Goal: Task Accomplishment & Management: Use online tool/utility

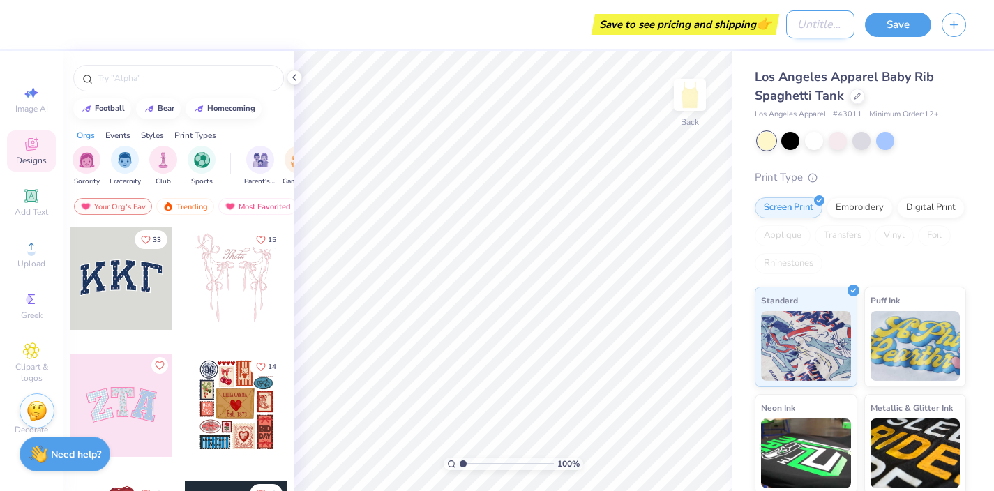
click at [810, 24] on input "Design Title" at bounding box center [820, 24] width 68 height 28
type input "bid day shirts"
click at [906, 19] on button "Save" at bounding box center [898, 22] width 66 height 24
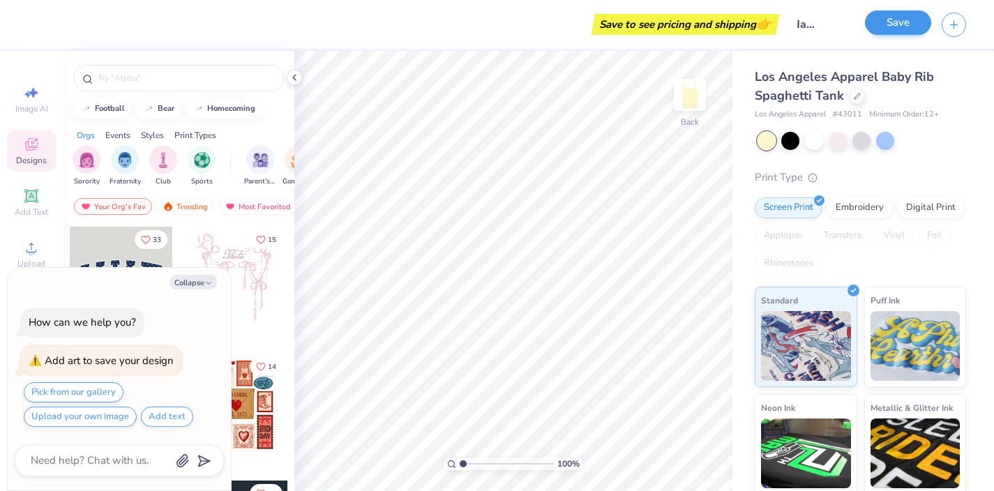
scroll to position [0, 0]
click at [199, 283] on button "Collapse" at bounding box center [193, 282] width 47 height 15
type textarea "x"
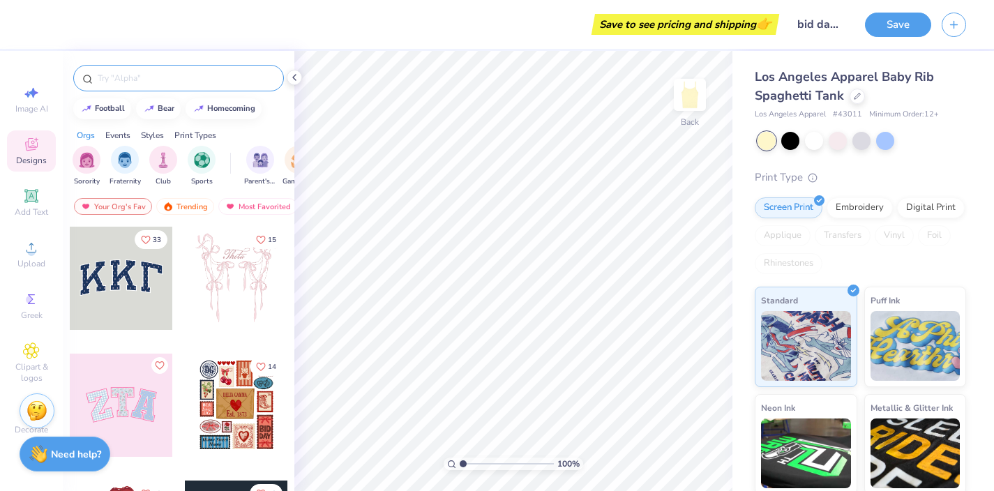
click at [186, 80] on input "text" at bounding box center [185, 78] width 179 height 14
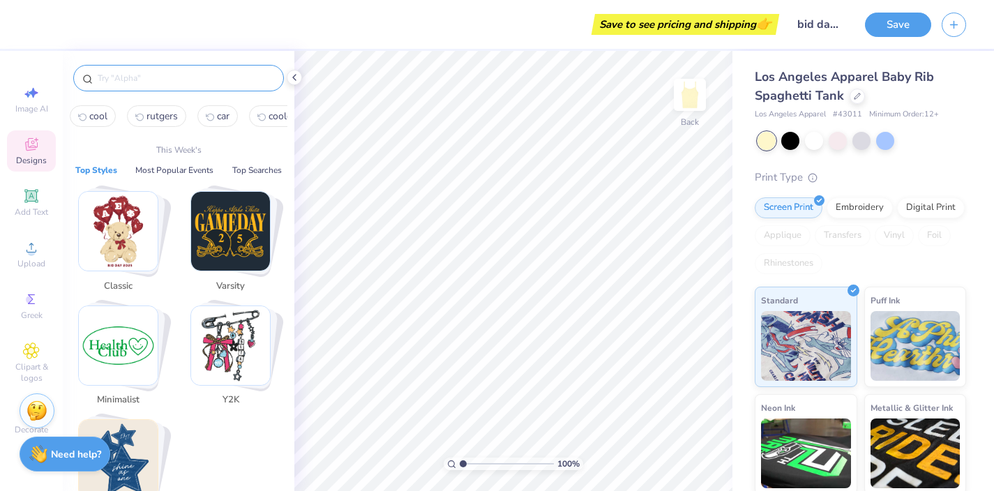
click at [135, 77] on input "text" at bounding box center [185, 78] width 179 height 14
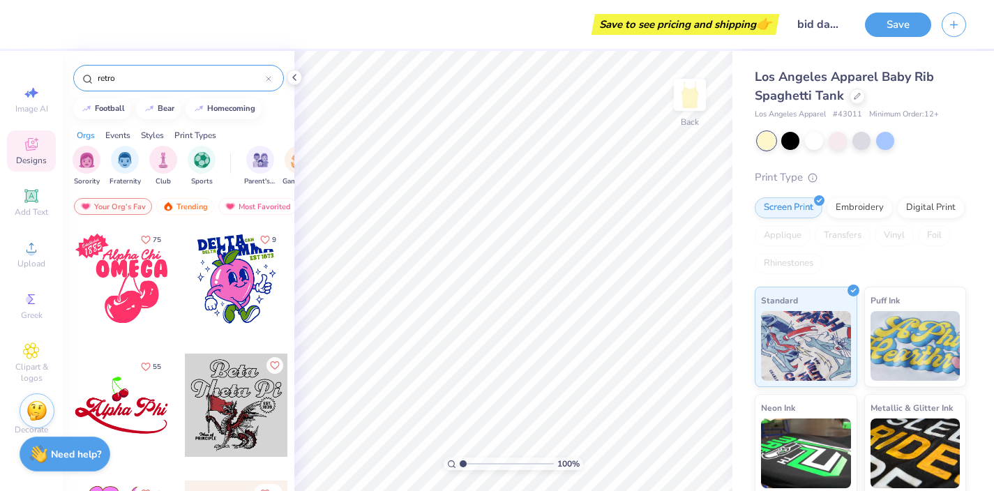
click at [142, 77] on input "retro" at bounding box center [181, 78] width 170 height 14
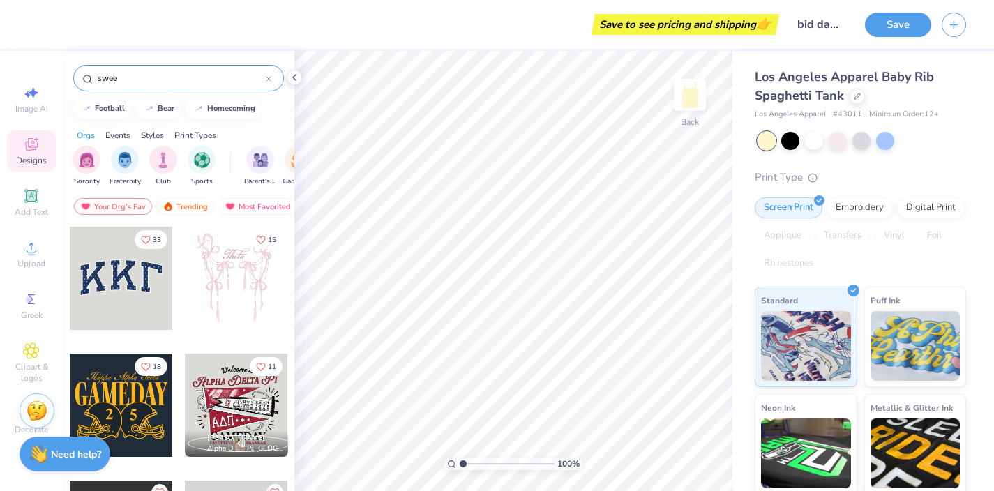
type input "sweet"
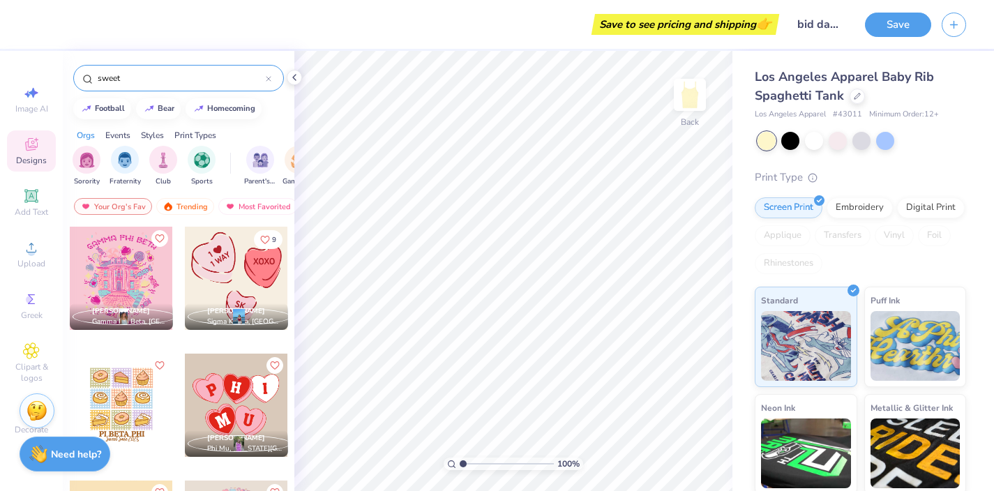
click at [268, 77] on icon at bounding box center [269, 79] width 6 height 6
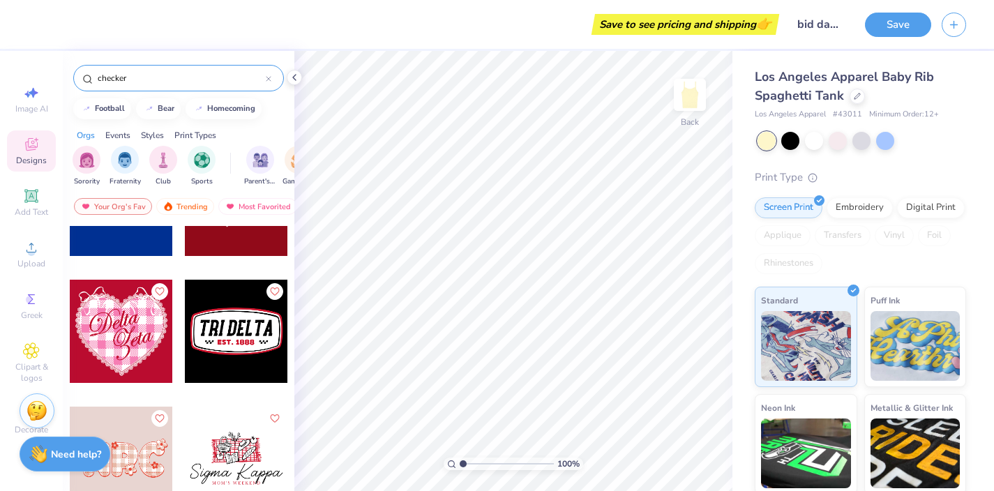
scroll to position [1349, 0]
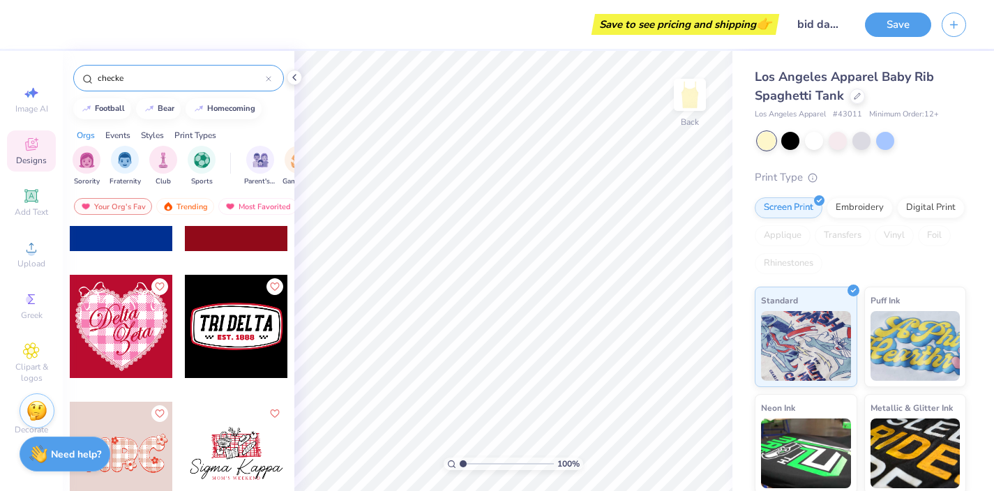
type input "checke"
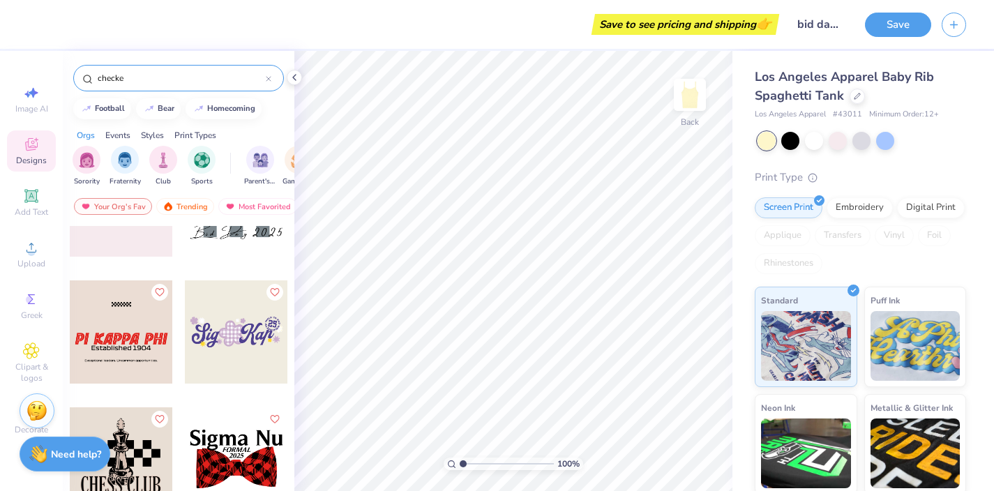
scroll to position [974, 0]
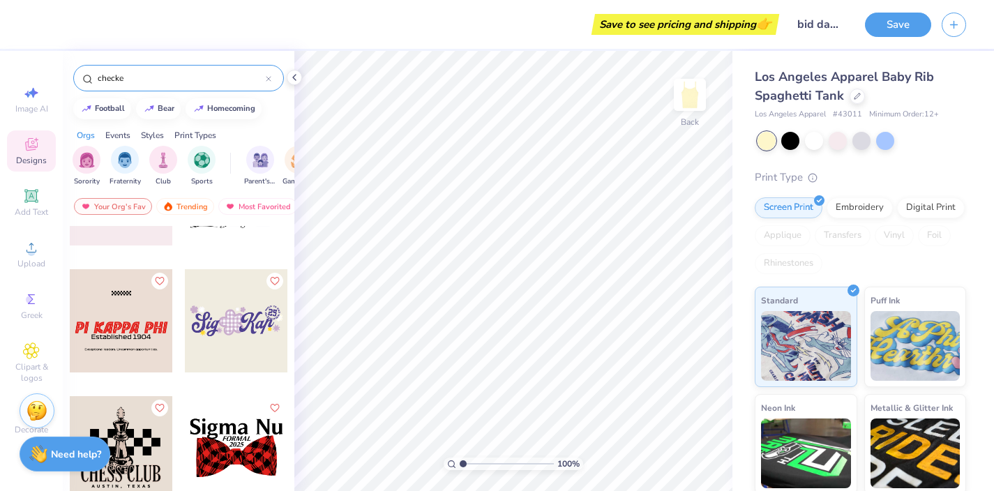
click at [125, 330] on div at bounding box center [121, 320] width 103 height 103
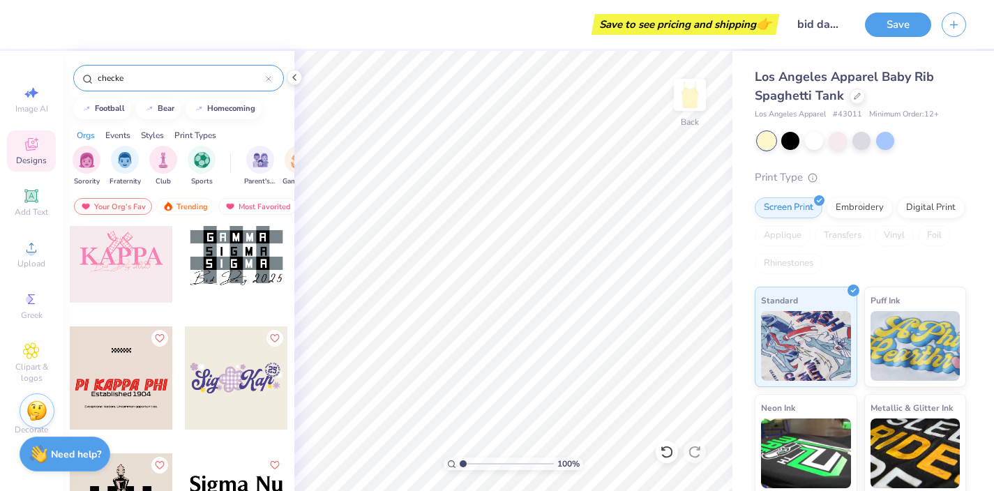
scroll to position [919, 0]
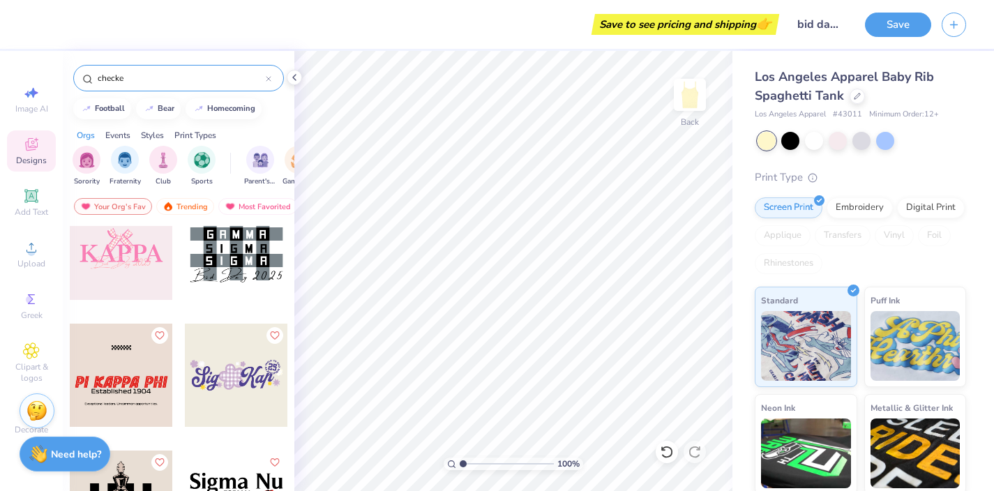
click at [126, 369] on div at bounding box center [121, 375] width 103 height 103
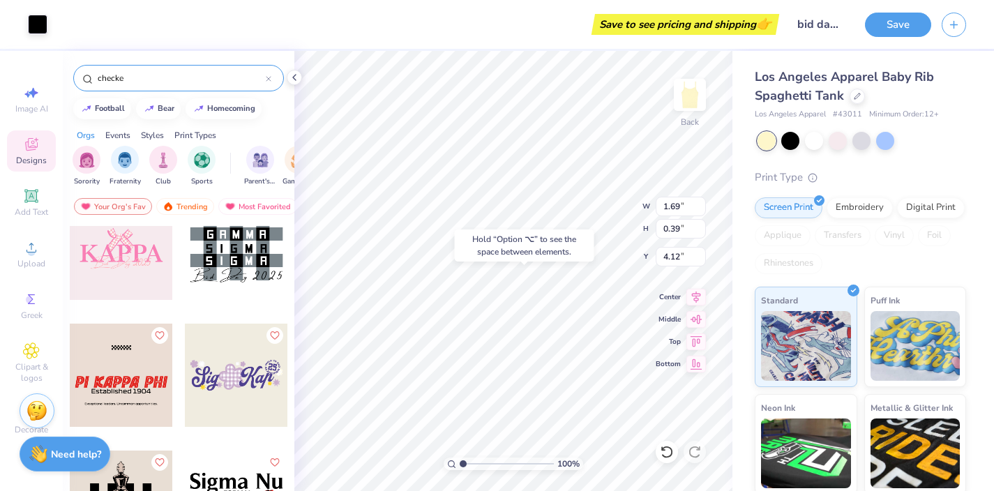
type input "4.12"
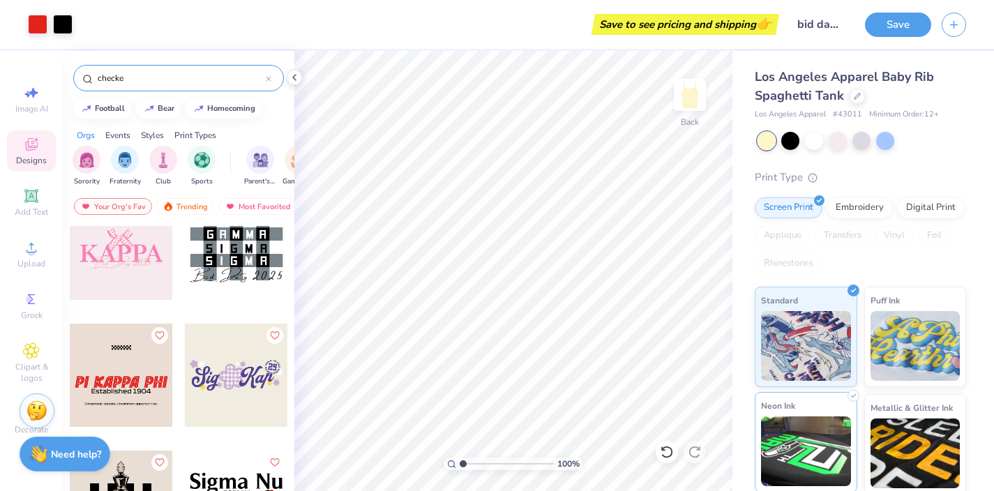
click at [766, 478] on div "Art colors Save to see pricing and shipping 👉 Design Title bid day shirts Save …" at bounding box center [497, 245] width 994 height 491
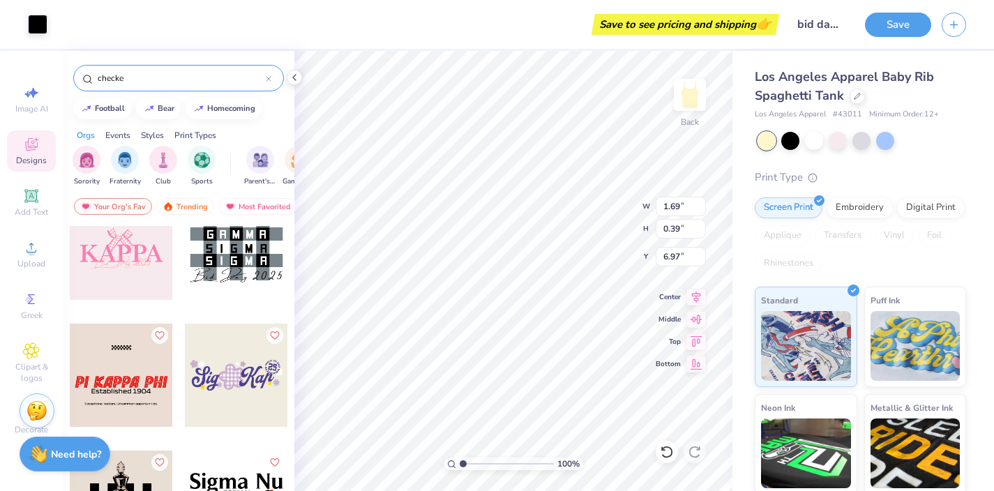
type input "6.97"
type input "6.18"
type input "1.43"
click at [36, 20] on div at bounding box center [38, 23] width 20 height 20
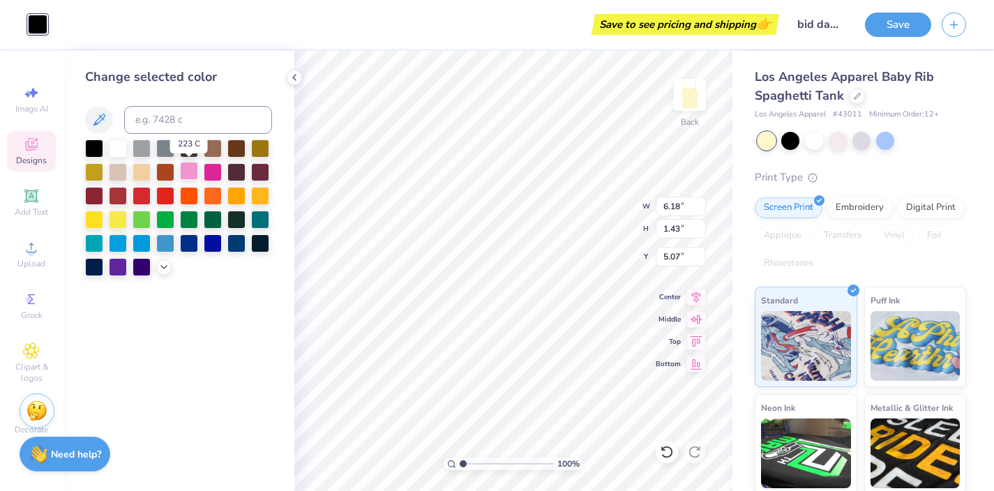
click at [188, 173] on div at bounding box center [189, 171] width 18 height 18
type input "4.91"
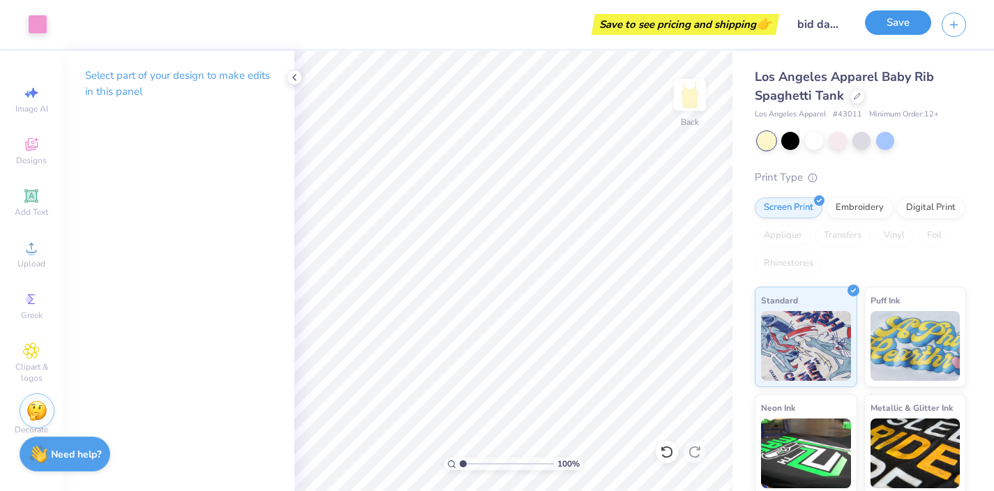
click at [902, 24] on button "Save" at bounding box center [898, 22] width 66 height 24
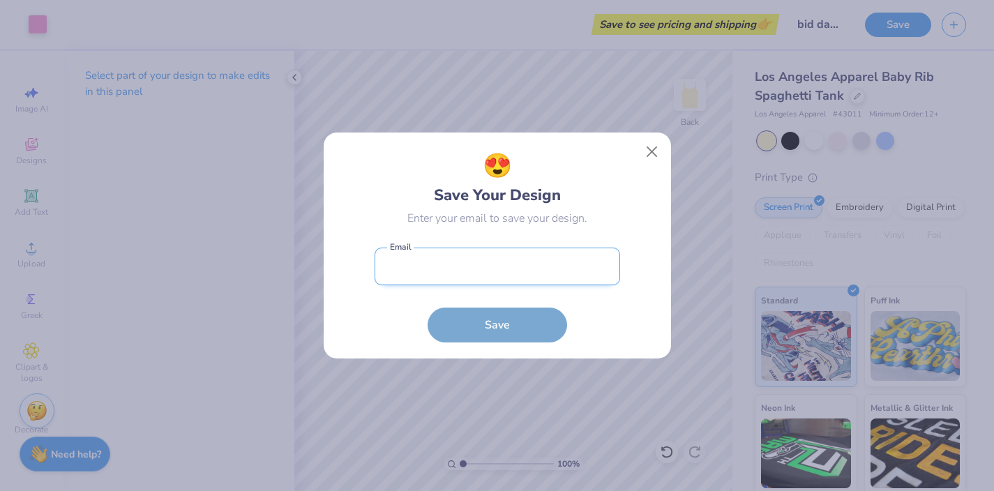
click at [461, 271] on input "email" at bounding box center [498, 267] width 246 height 38
type input "[EMAIL_ADDRESS][DOMAIN_NAME]"
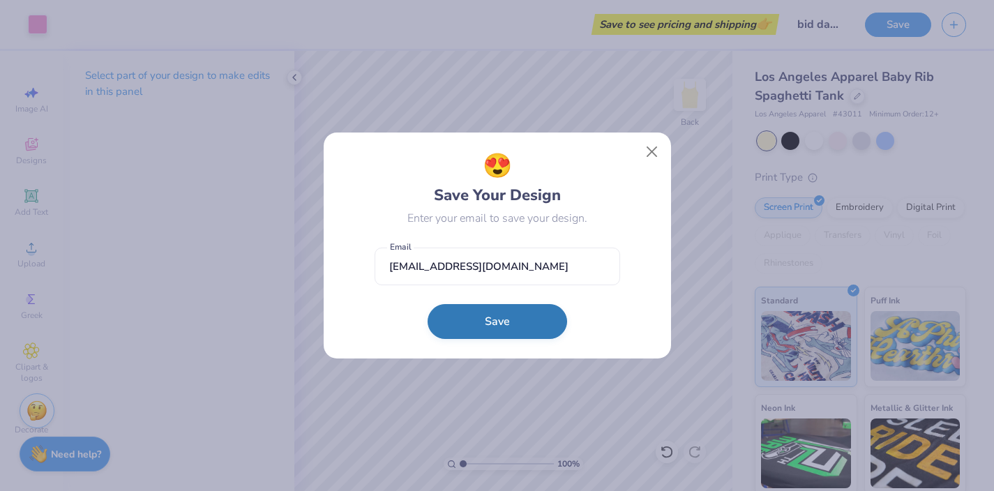
click at [505, 327] on button "Save" at bounding box center [498, 321] width 140 height 35
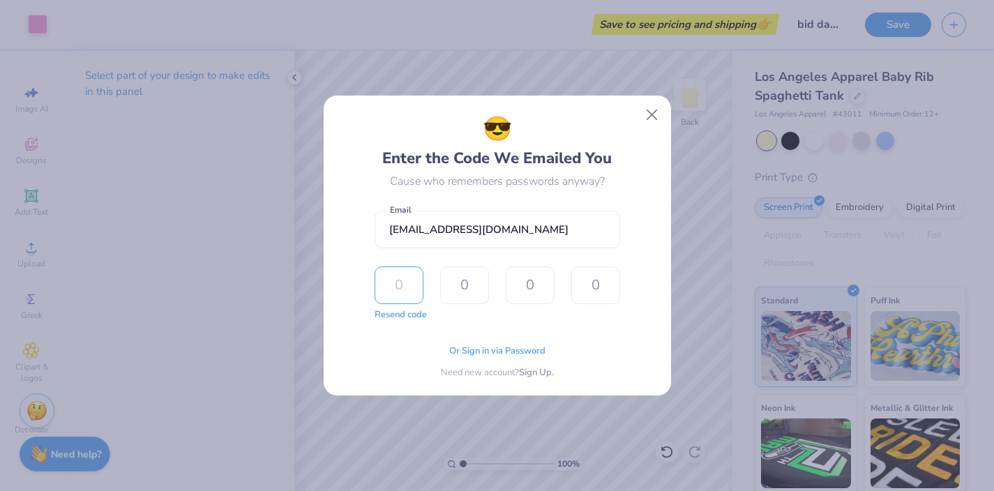
type input "5"
type input "9"
type input "8"
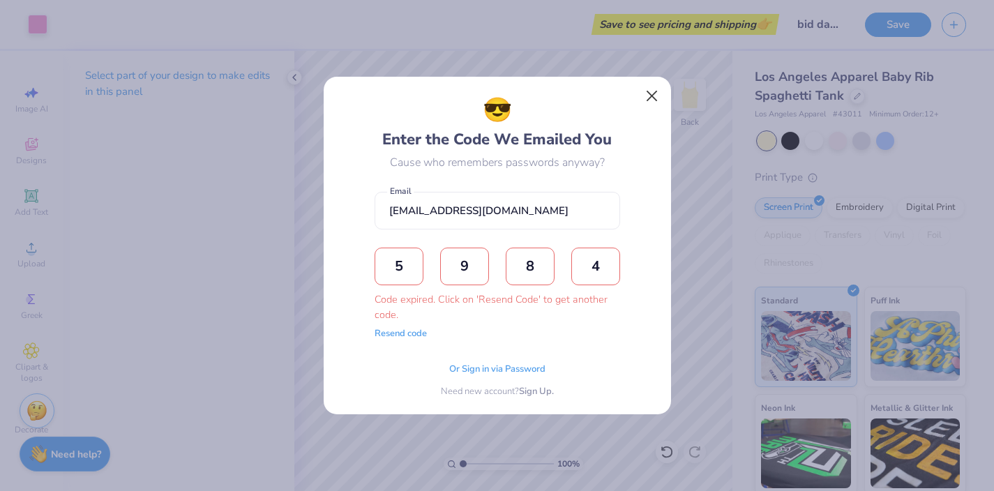
type input "4"
click at [650, 94] on button "Close" at bounding box center [652, 96] width 27 height 27
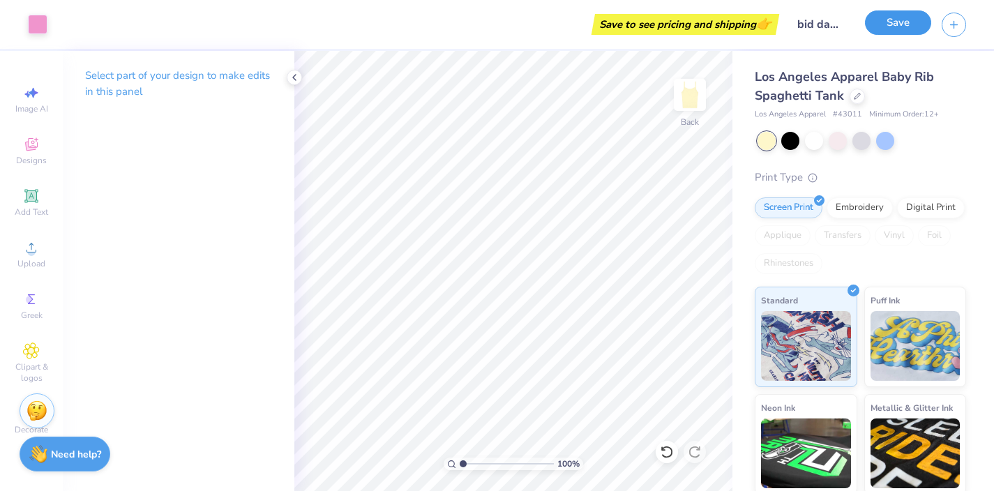
click at [900, 29] on button "Save" at bounding box center [898, 22] width 66 height 24
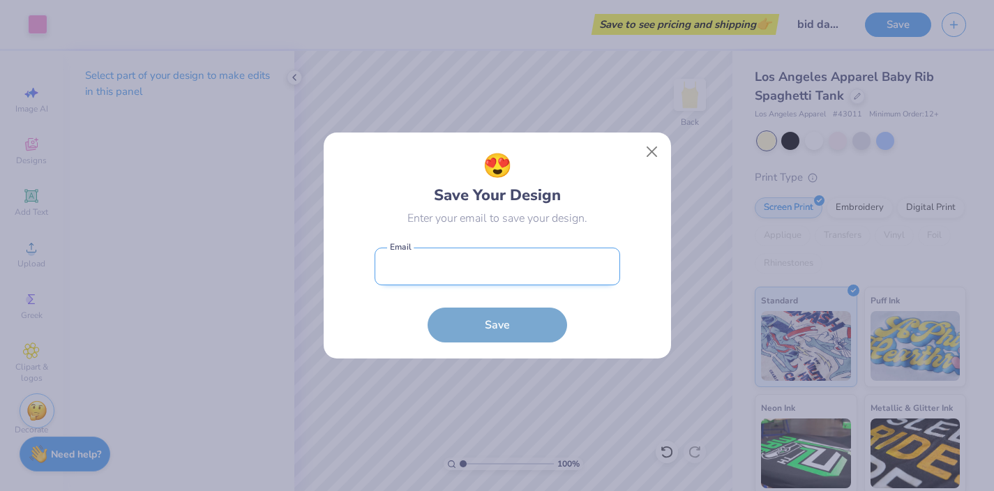
click at [460, 271] on input "email" at bounding box center [498, 267] width 246 height 38
type input "[EMAIL_ADDRESS][DOMAIN_NAME]"
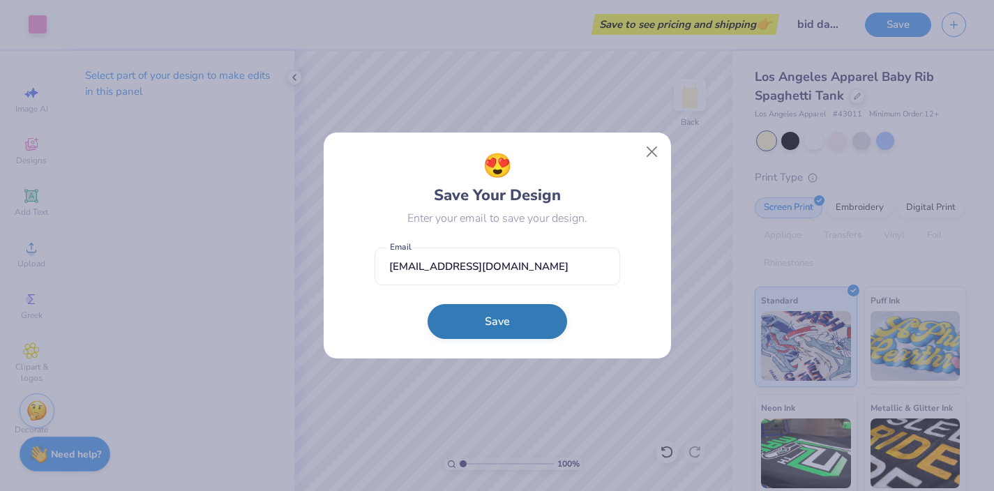
click at [509, 325] on button "Save" at bounding box center [498, 321] width 140 height 35
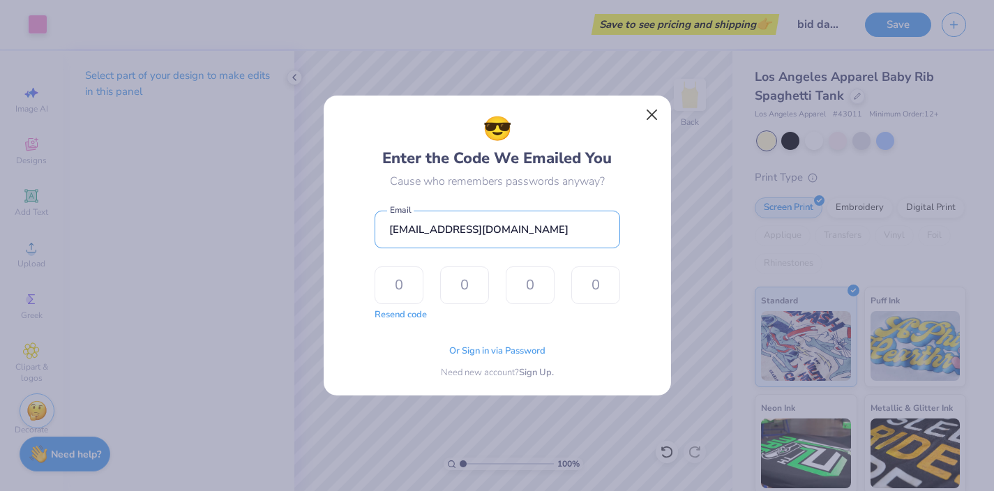
click at [482, 230] on input "[EMAIL_ADDRESS][DOMAIN_NAME]" at bounding box center [498, 230] width 246 height 38
click at [522, 227] on input "[EMAIL_ADDRESS][DOMAIN_NAME]" at bounding box center [498, 230] width 246 height 38
click at [650, 116] on button "Close" at bounding box center [652, 115] width 27 height 27
click at [650, 117] on div "😎 Enter the Code We Emailed You Cause who remembers passwords anyway? [EMAIL_AD…" at bounding box center [497, 245] width 994 height 491
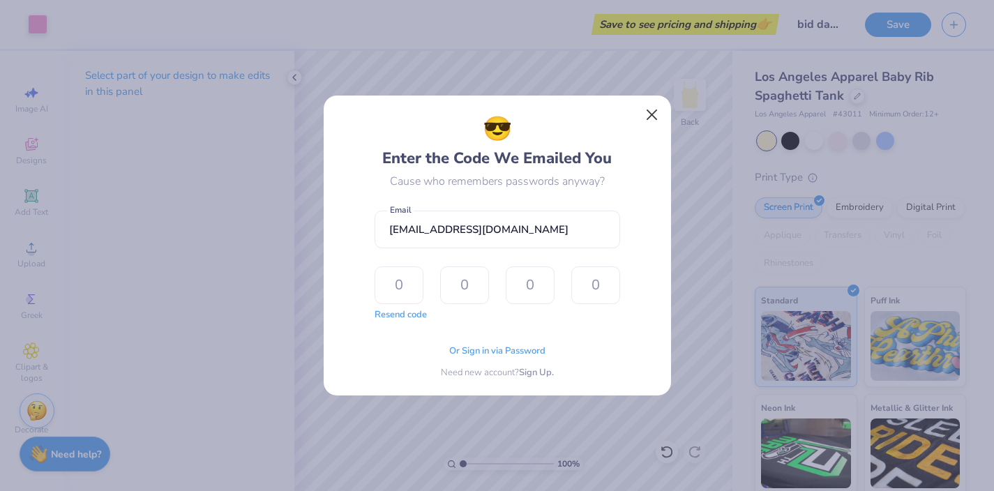
click at [650, 117] on div "😎 Enter the Code We Emailed You Cause who remembers passwords anyway? [EMAIL_AD…" at bounding box center [497, 245] width 994 height 491
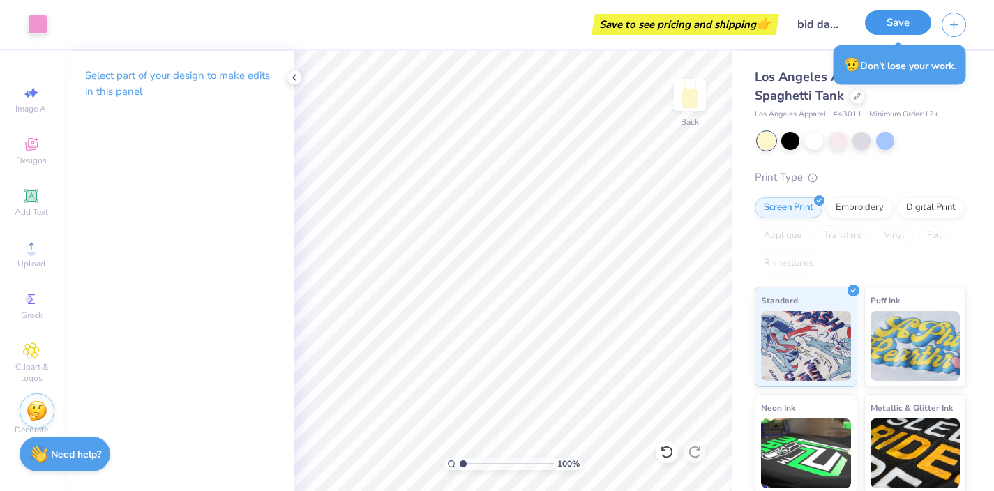
click at [897, 19] on button "Save" at bounding box center [898, 22] width 66 height 24
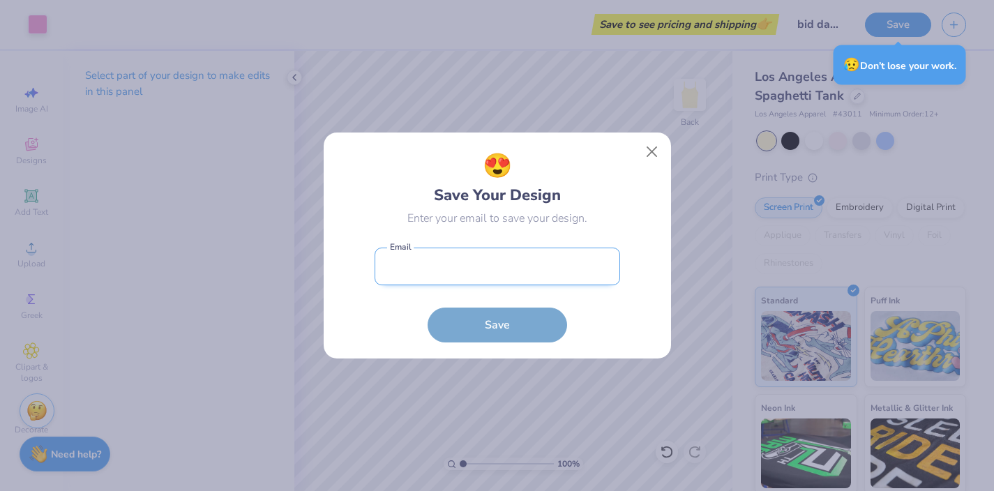
click at [426, 259] on input "email" at bounding box center [498, 267] width 246 height 38
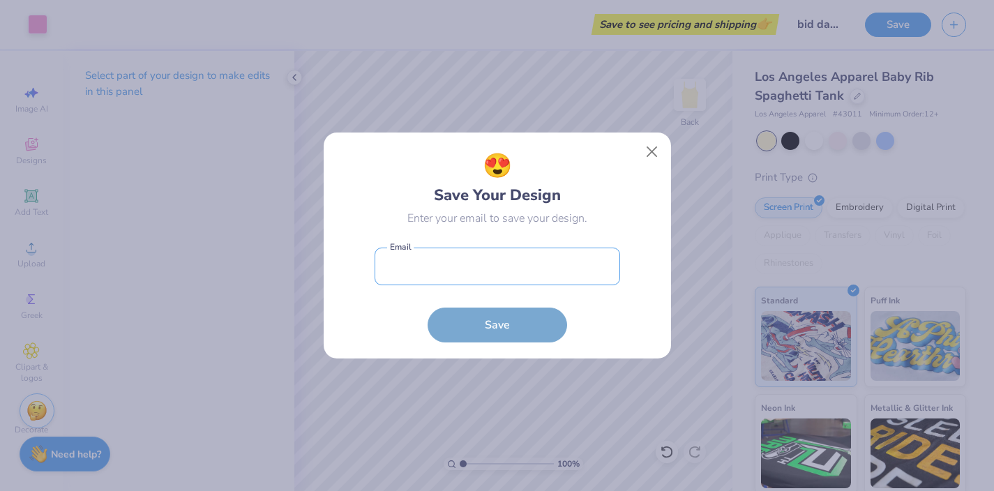
type input "[EMAIL_ADDRESS][DOMAIN_NAME]"
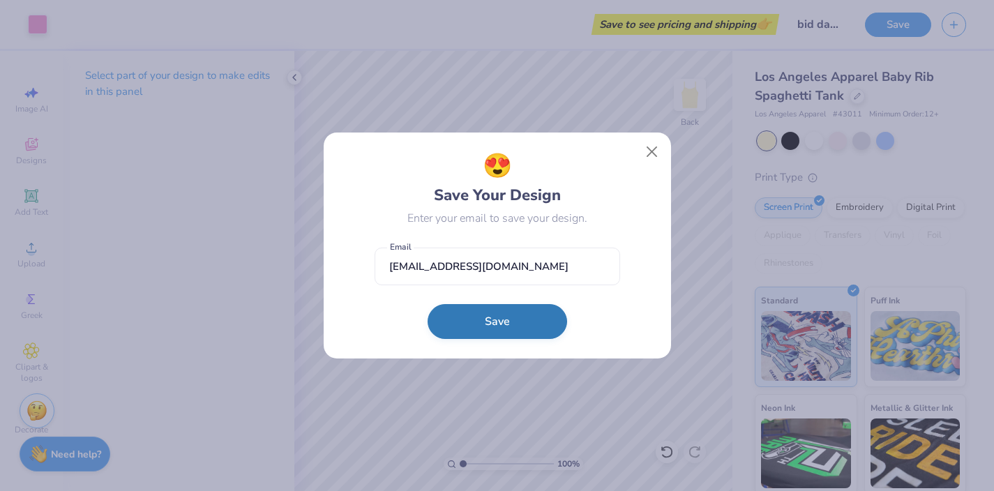
click at [495, 328] on button "Save" at bounding box center [498, 321] width 140 height 35
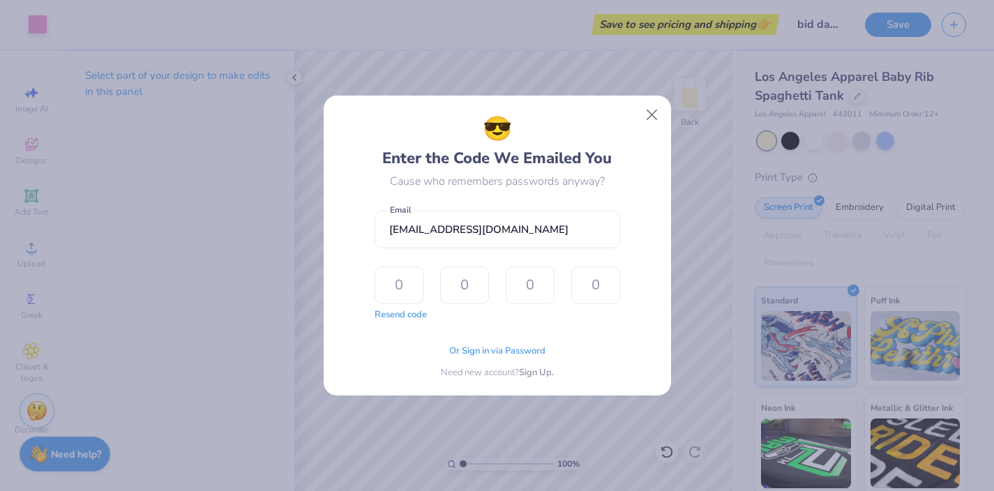
click at [479, 356] on span "Or Sign in via Password" at bounding box center [497, 352] width 96 height 14
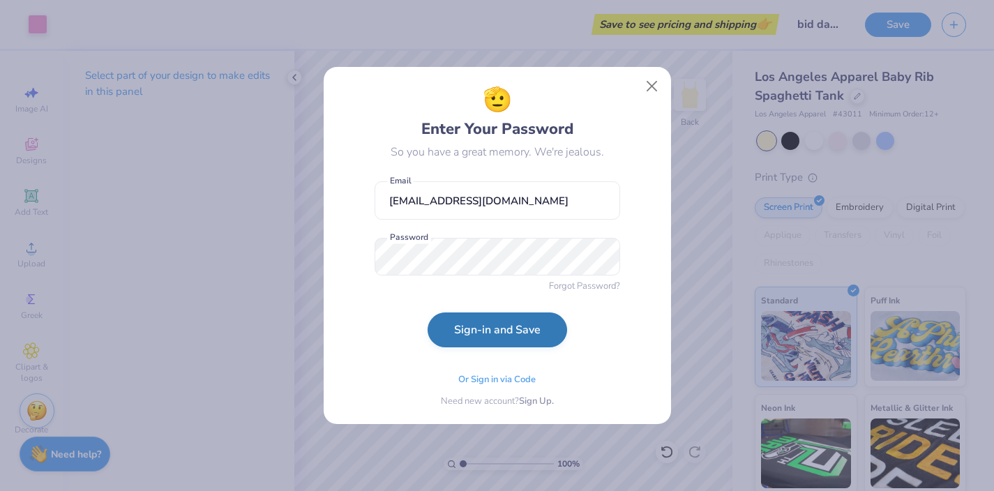
click at [519, 345] on button "Sign-in and Save" at bounding box center [498, 330] width 140 height 35
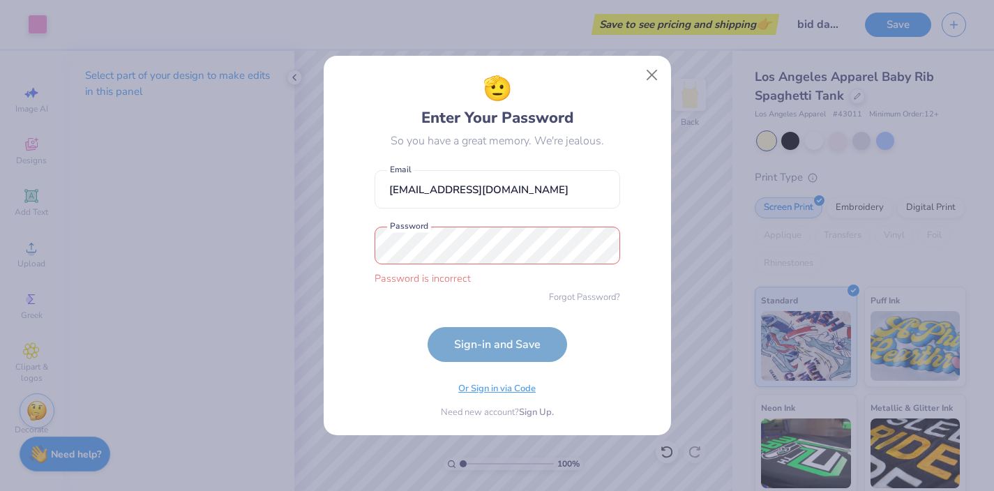
click at [492, 391] on span "Or Sign in via Code" at bounding box center [496, 389] width 77 height 14
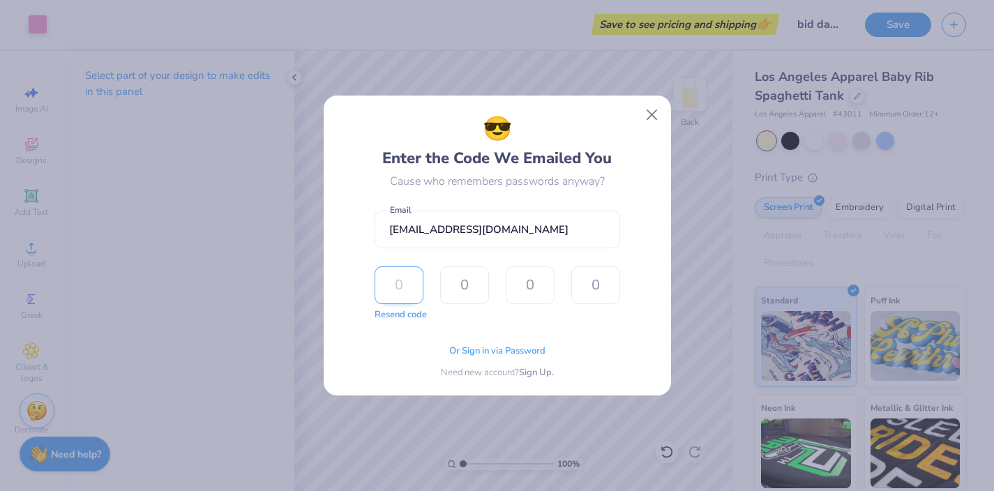
type input "5"
type input "9"
type input "8"
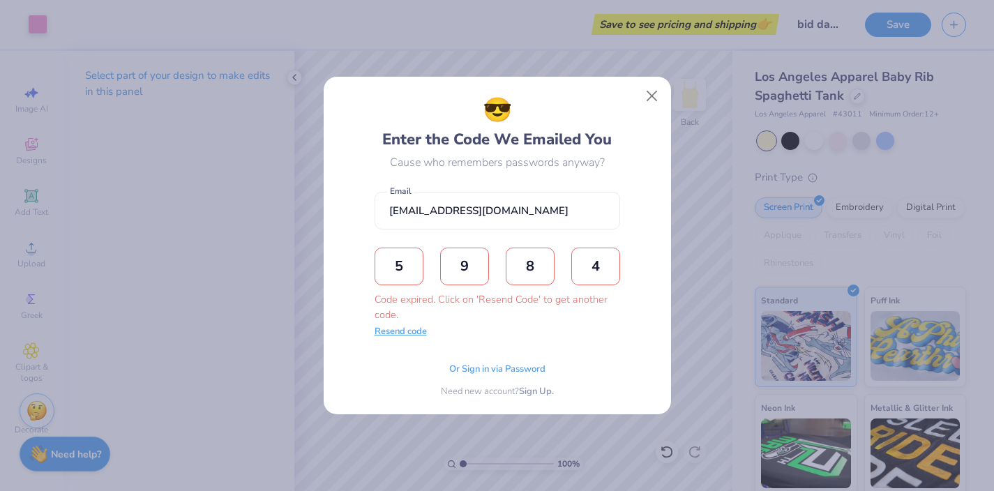
type input "4"
click at [391, 334] on button "Resend code" at bounding box center [401, 332] width 52 height 14
click at [407, 276] on input "text" at bounding box center [399, 267] width 49 height 38
type input "7"
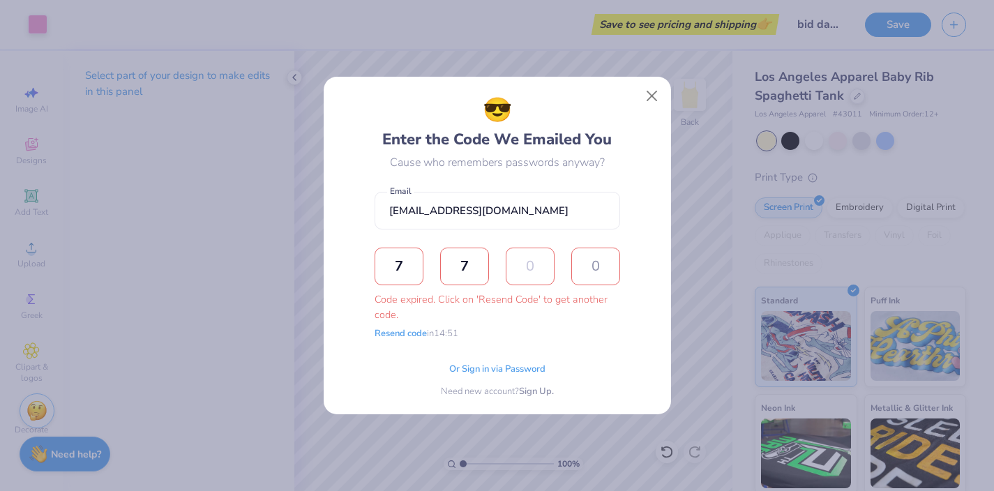
type input "0"
type input "8"
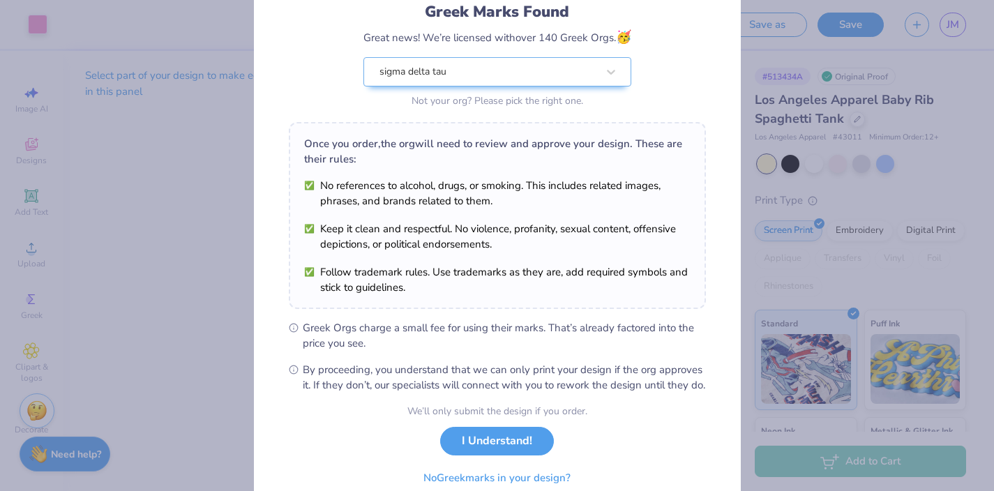
scroll to position [162, 0]
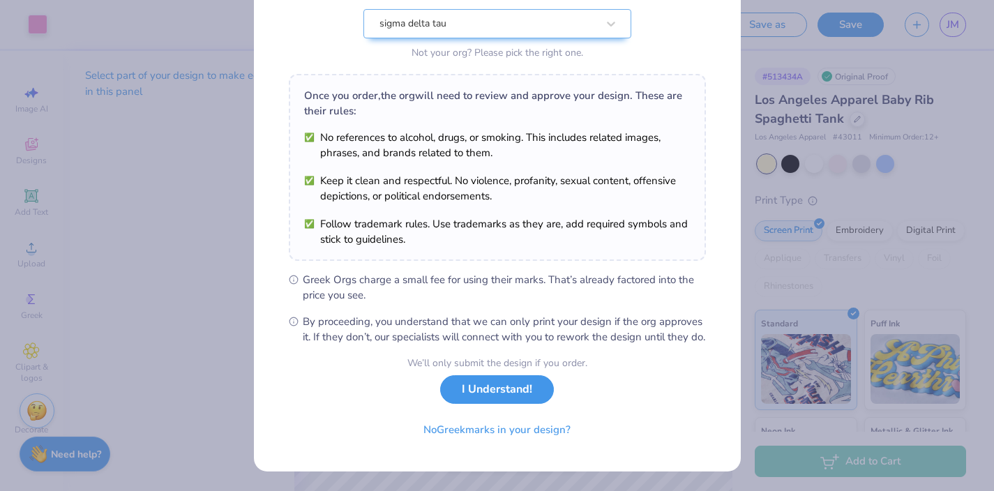
click at [481, 401] on button "I Understand!" at bounding box center [497, 389] width 114 height 29
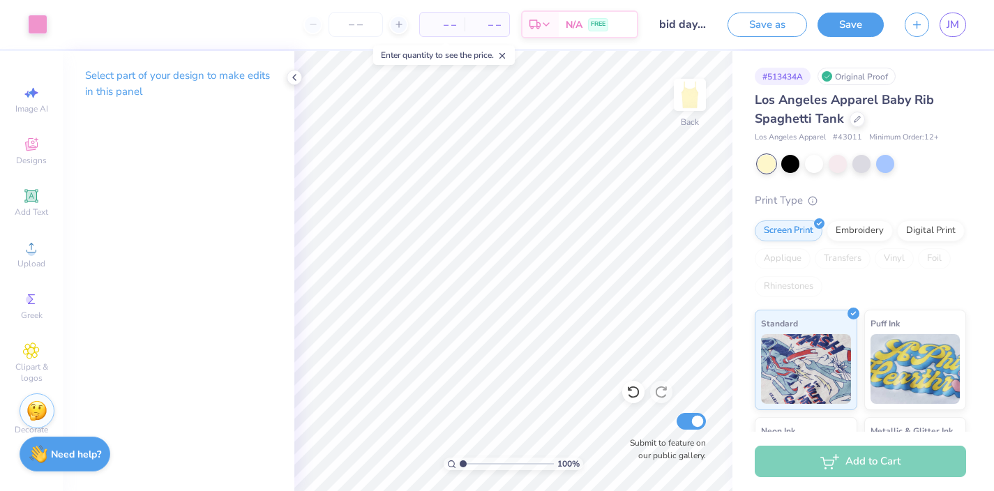
scroll to position [0, 0]
click at [360, 21] on input "number" at bounding box center [356, 24] width 54 height 25
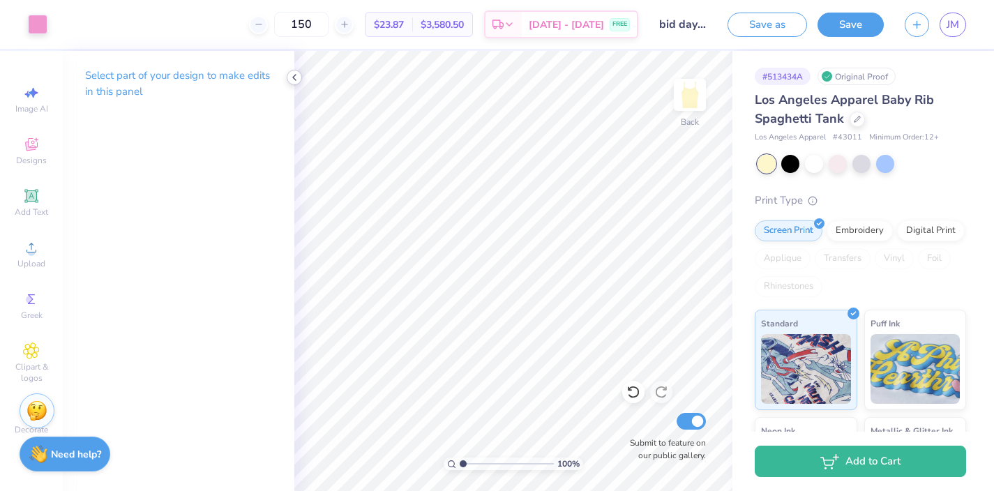
type input "150"
click at [295, 77] on icon at bounding box center [294, 77] width 11 height 11
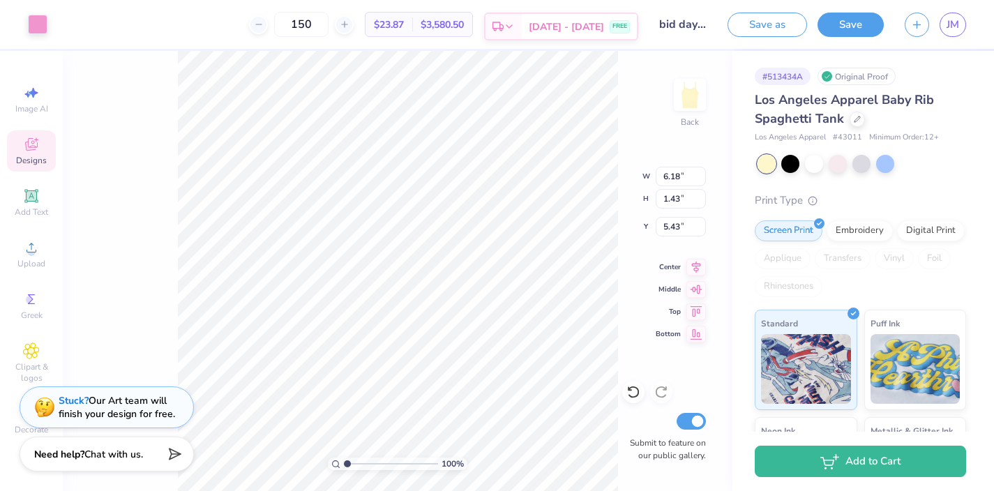
type input "5.43"
